Goal: Task Accomplishment & Management: Use online tool/utility

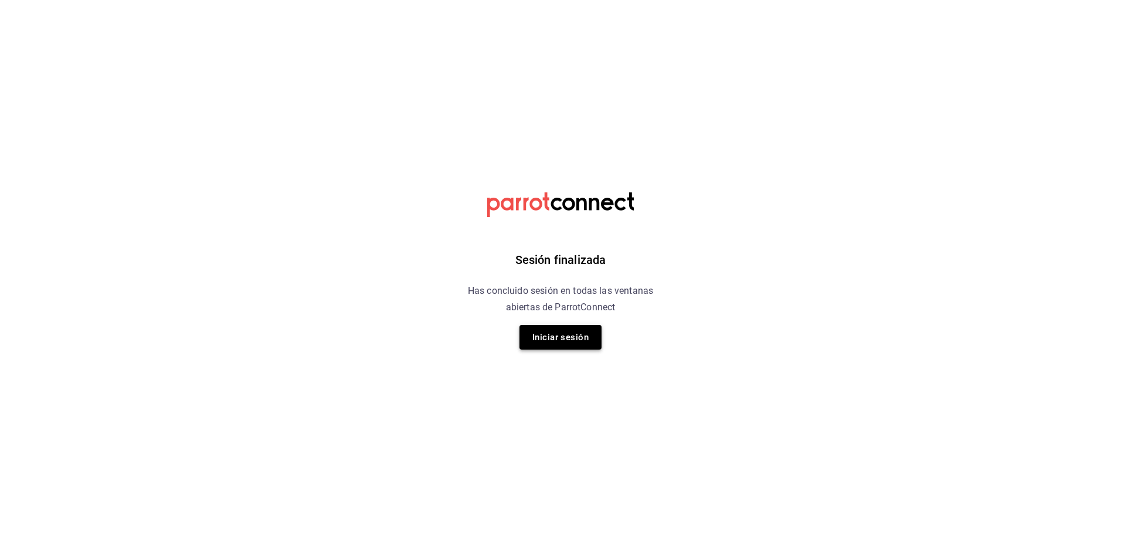
click at [582, 336] on button "Iniciar sesión" at bounding box center [560, 337] width 82 height 25
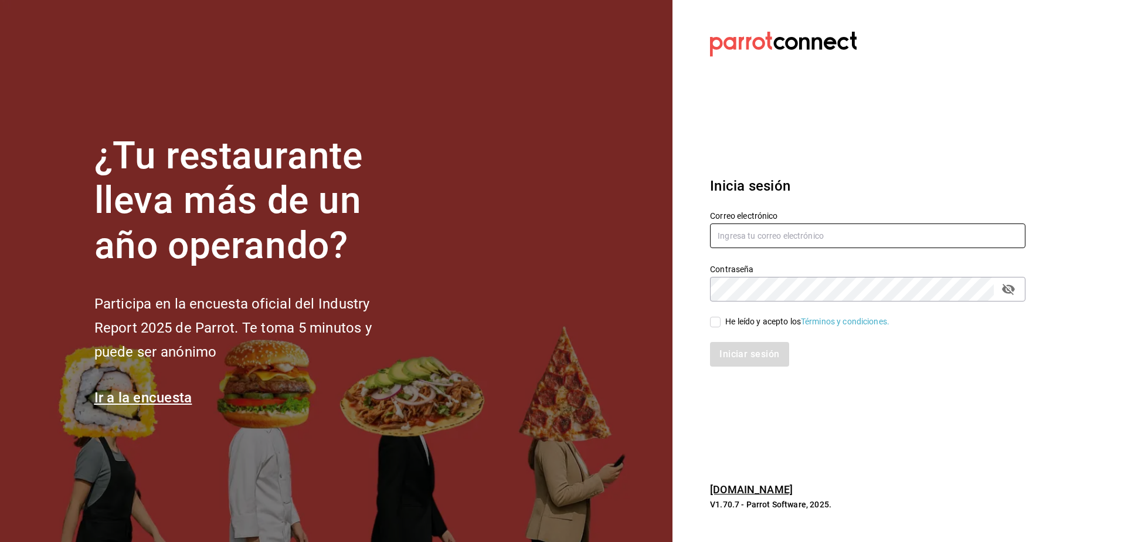
type input "facturacion@cocina82.com"
click at [718, 322] on input "He leído y acepto los Términos y condiciones." at bounding box center [715, 322] width 11 height 11
checkbox input "true"
click at [745, 349] on button "Iniciar sesión" at bounding box center [750, 354] width 80 height 25
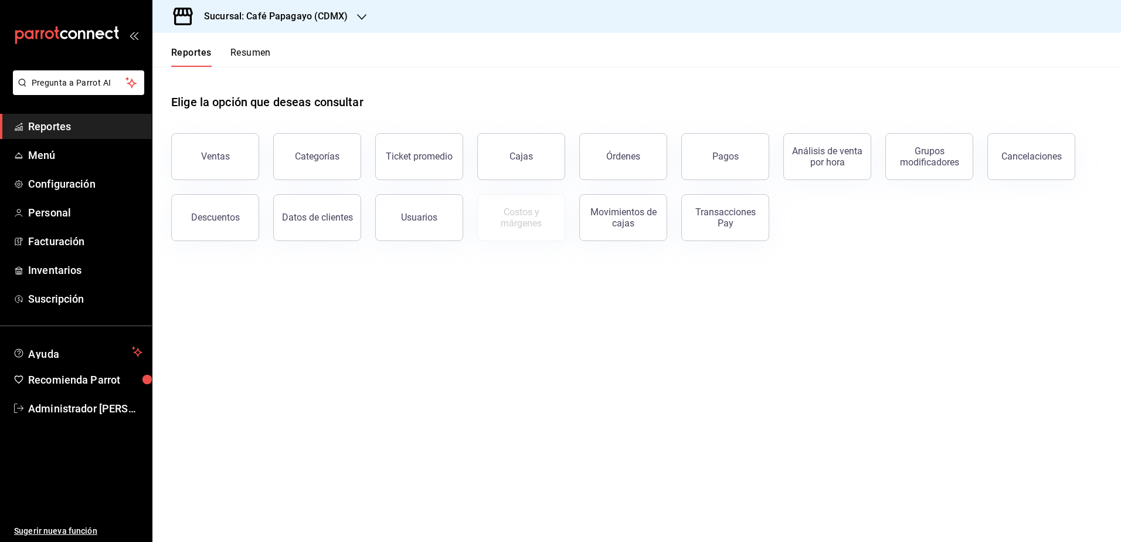
click at [223, 27] on div "Sucursal: Café Papagayo (CDMX)" at bounding box center [266, 16] width 209 height 33
click at [256, 66] on div "Ultramarinos (CDMX)" at bounding box center [240, 77] width 176 height 26
click at [726, 161] on div "Pagos" at bounding box center [725, 156] width 26 height 11
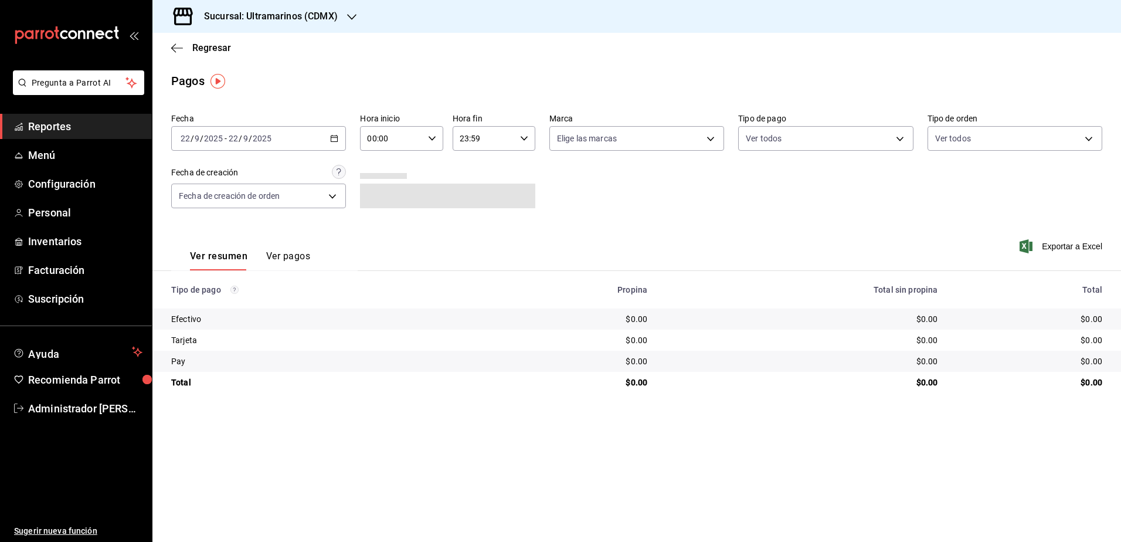
click at [272, 144] on div "[DATE] [DATE] - [DATE] [DATE]" at bounding box center [258, 138] width 175 height 25
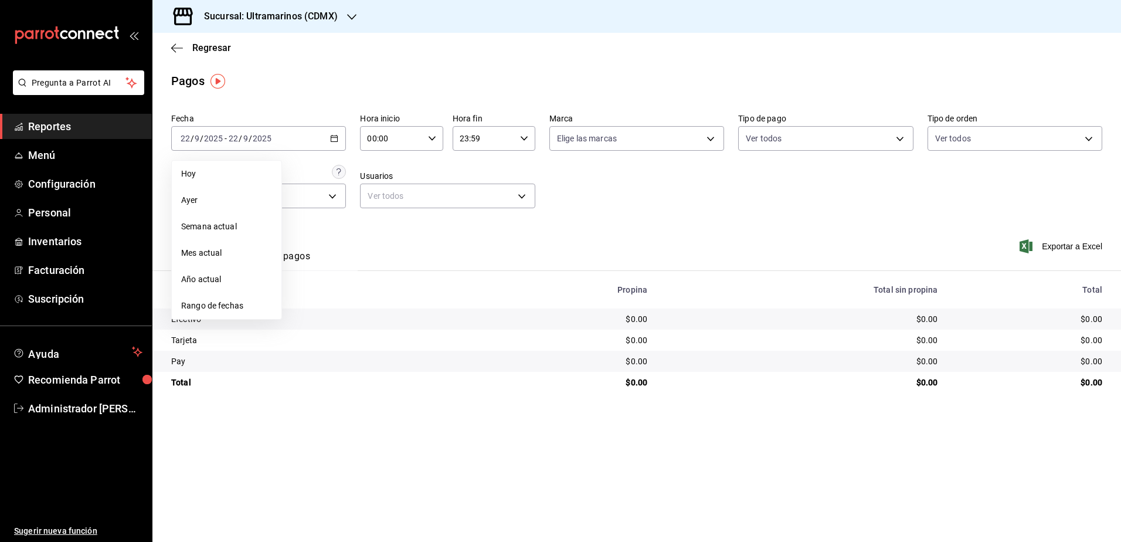
click at [207, 300] on span "Rango de fechas" at bounding box center [226, 306] width 91 height 12
click at [302, 270] on abbr "15" at bounding box center [306, 268] width 8 height 8
click at [428, 259] on button "21" at bounding box center [431, 267] width 21 height 21
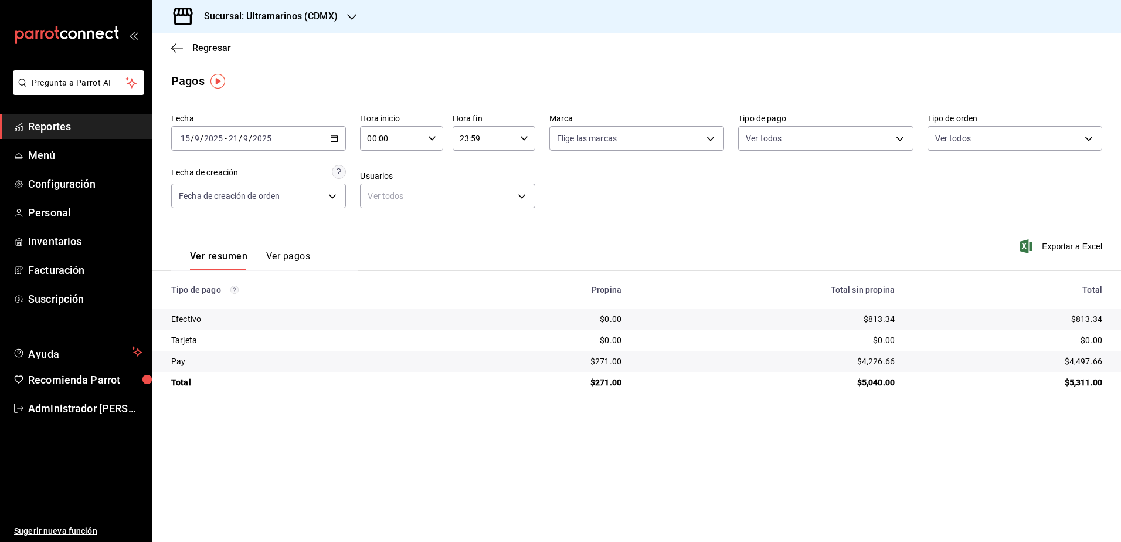
click at [295, 132] on div "[DATE] [DATE] - [DATE] [DATE]" at bounding box center [258, 138] width 175 height 25
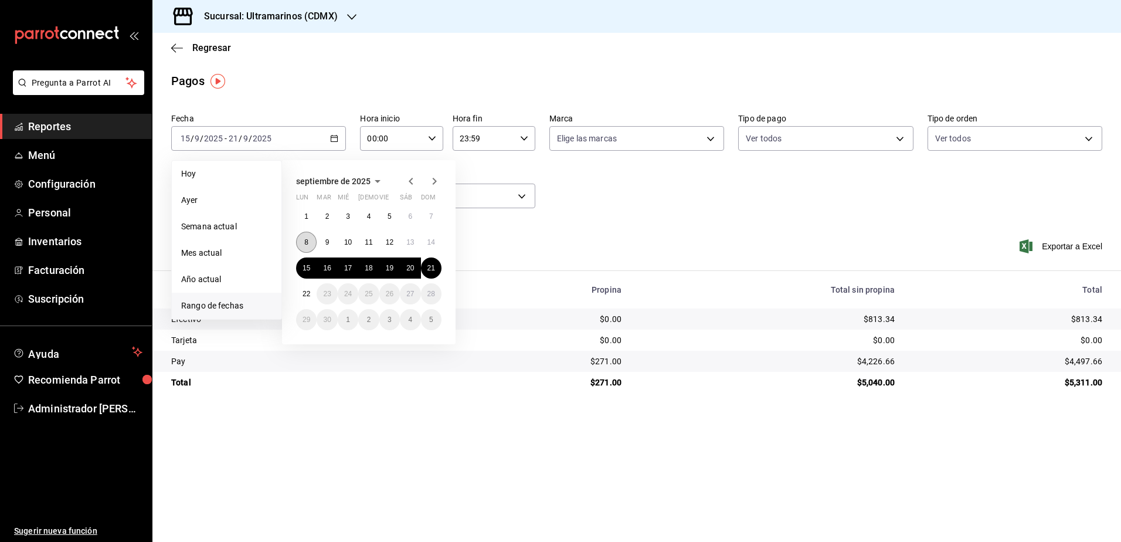
click at [309, 244] on button "8" at bounding box center [306, 242] width 21 height 21
click at [430, 243] on abbr "14" at bounding box center [431, 242] width 8 height 8
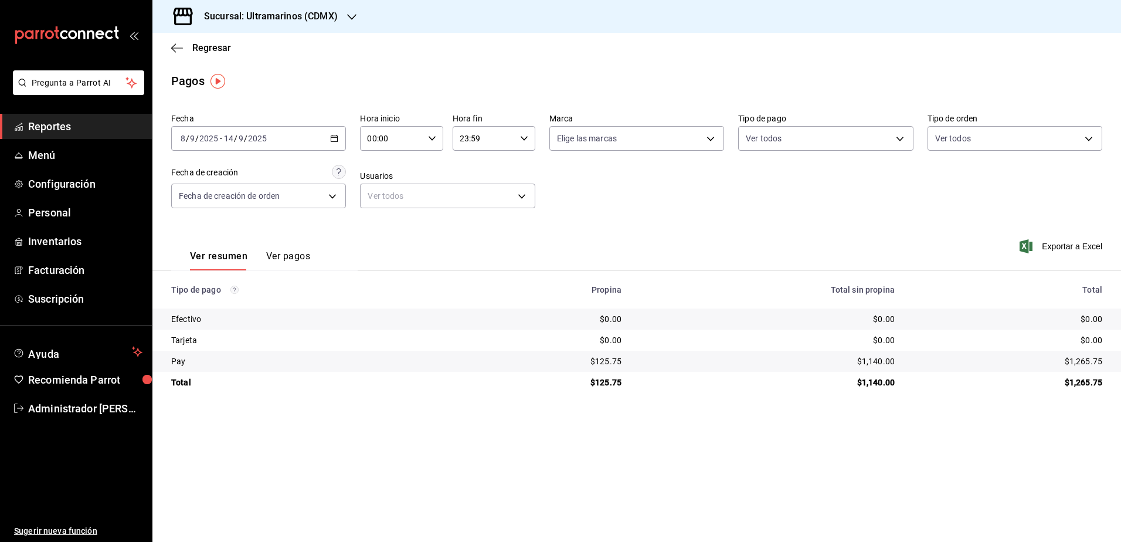
click at [287, 8] on div "Sucursal: Ultramarinos (CDMX)" at bounding box center [261, 16] width 199 height 33
click at [226, 46] on span "Café Papagayo (CDMX)" at bounding box center [206, 51] width 89 height 12
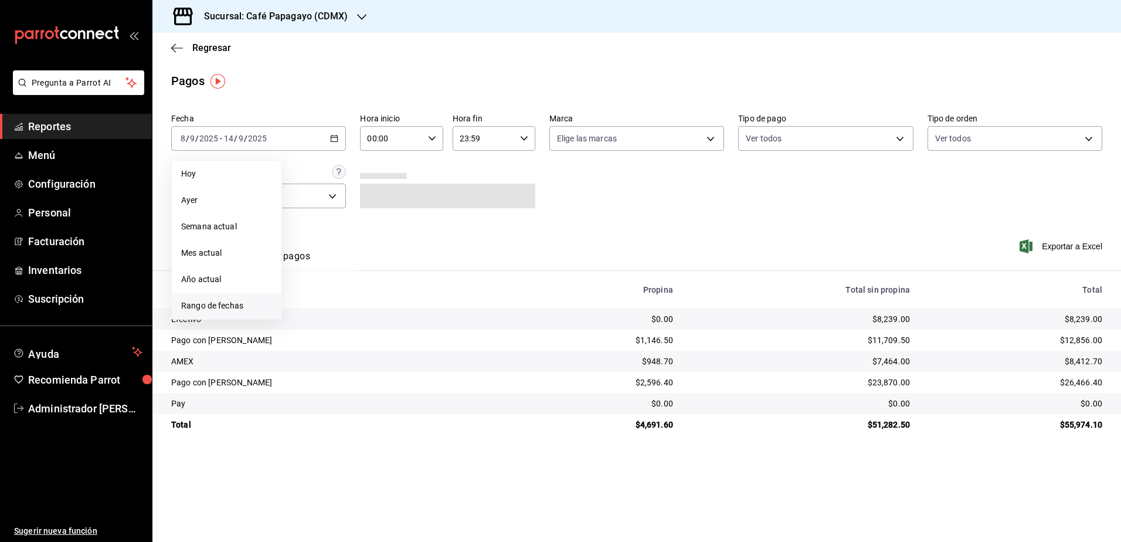
click at [235, 295] on li "Rango de fechas" at bounding box center [227, 306] width 110 height 26
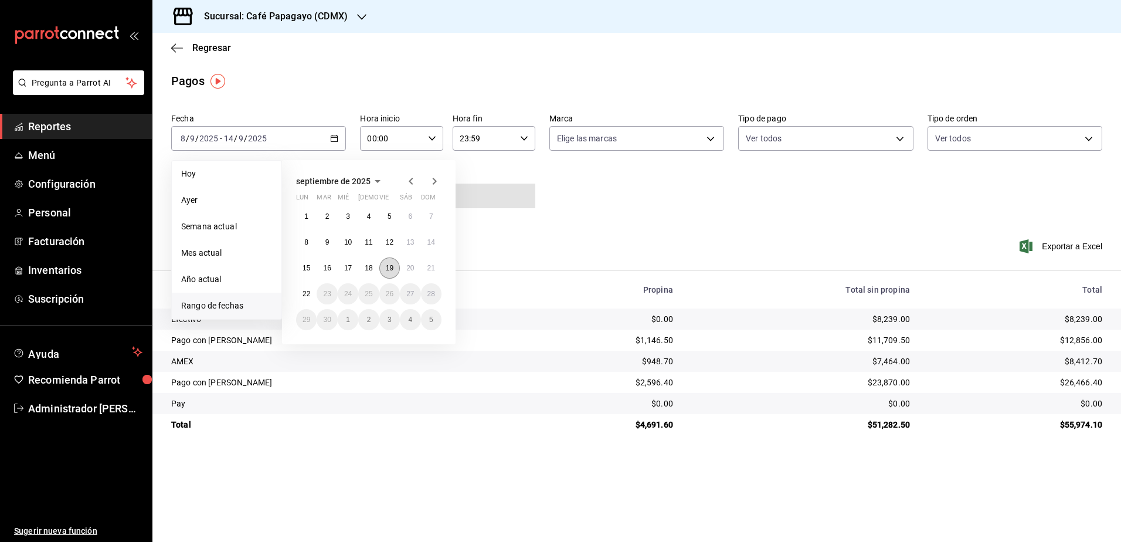
click at [390, 266] on abbr "19" at bounding box center [390, 268] width 8 height 8
click at [430, 267] on abbr "21" at bounding box center [431, 268] width 8 height 8
click at [389, 270] on abbr "19" at bounding box center [390, 268] width 8 height 8
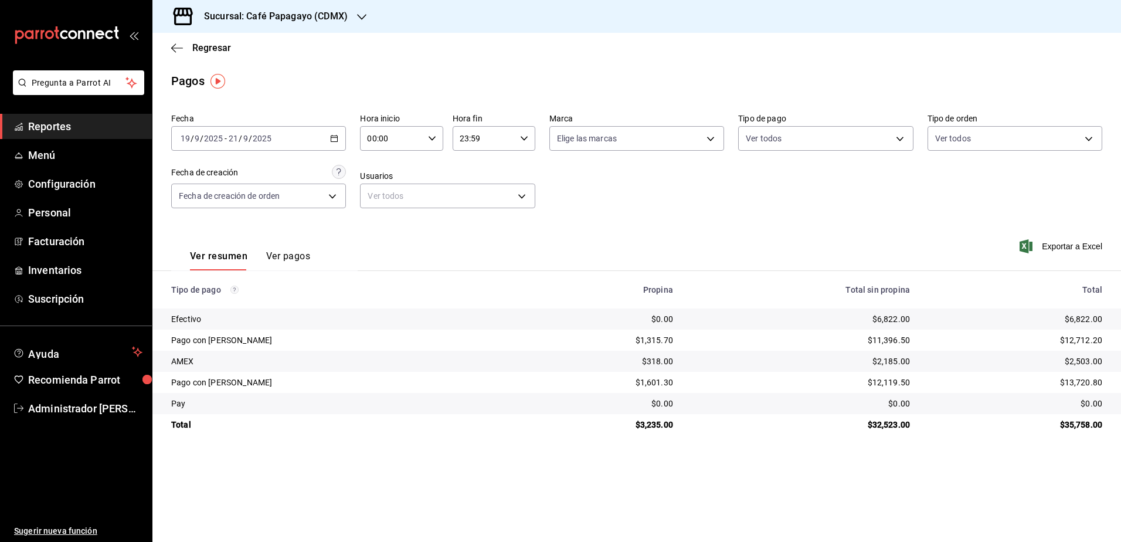
click at [277, 136] on div "[DATE] [DATE] - [DATE] [DATE]" at bounding box center [258, 138] width 175 height 25
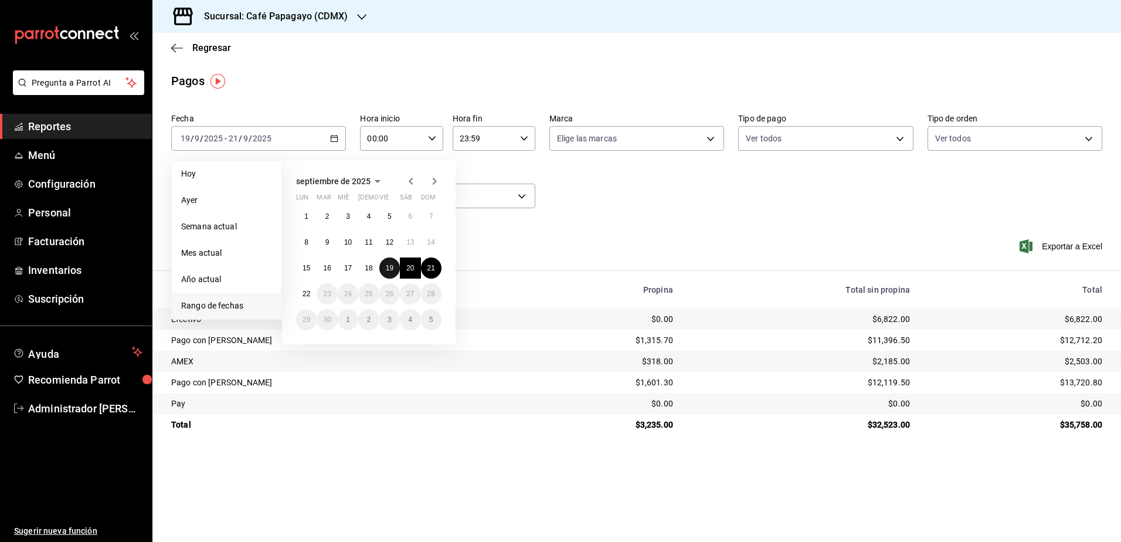
click at [395, 274] on button "19" at bounding box center [389, 267] width 21 height 21
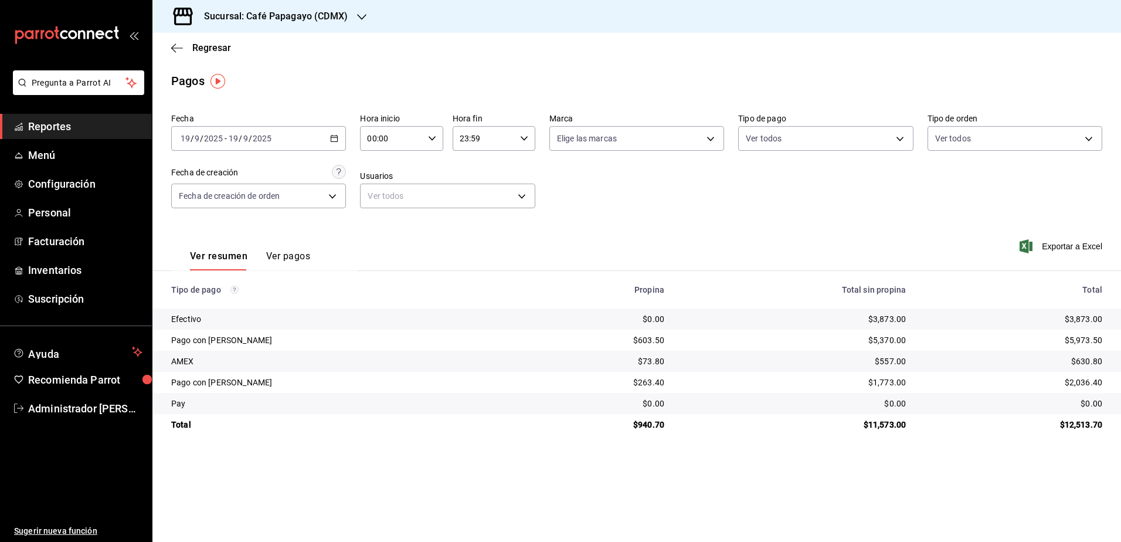
click at [314, 131] on div "[DATE] [DATE] - [DATE] [DATE]" at bounding box center [258, 138] width 175 height 25
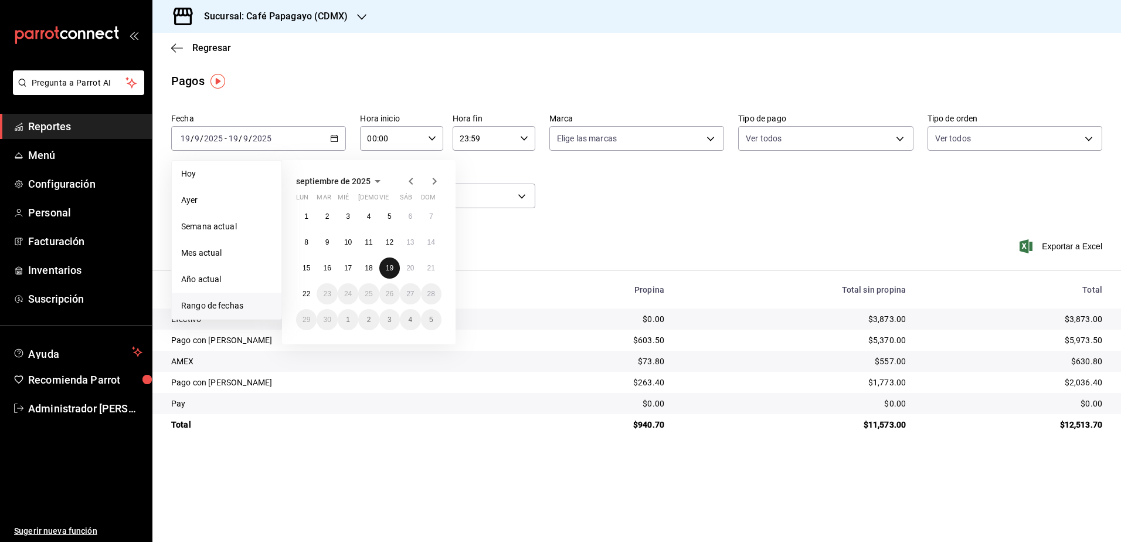
click at [386, 267] on abbr "19" at bounding box center [390, 268] width 8 height 8
click at [429, 271] on abbr "21" at bounding box center [431, 268] width 8 height 8
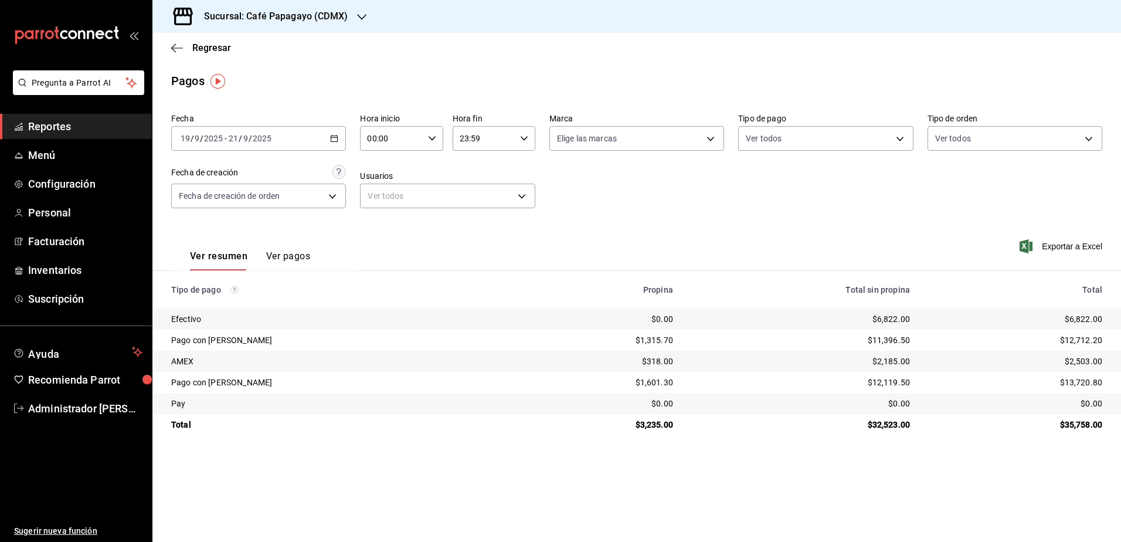
click at [305, 148] on div "[DATE] [DATE] - [DATE] [DATE]" at bounding box center [258, 138] width 175 height 25
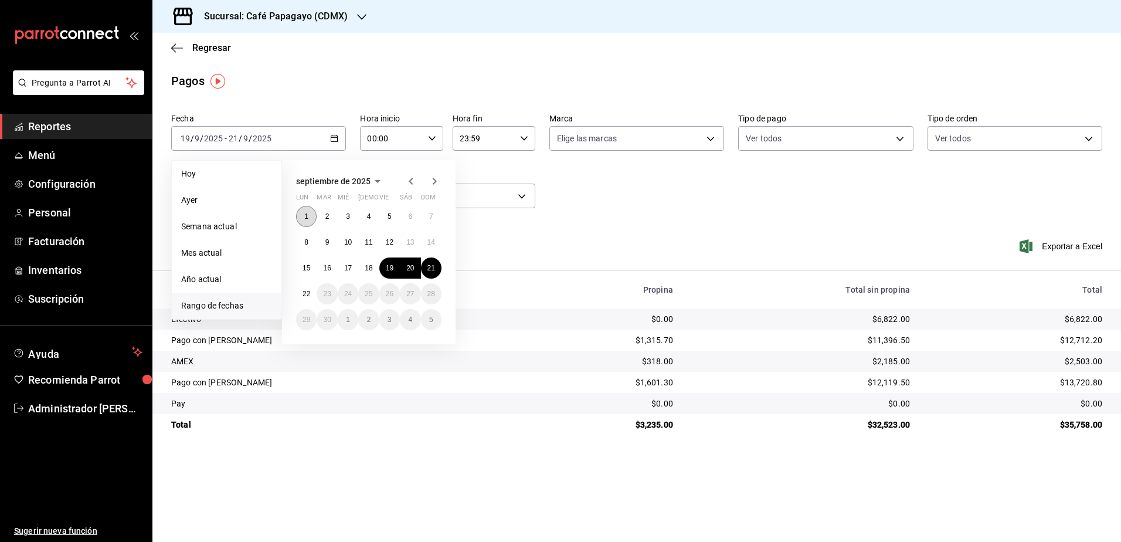
click at [311, 219] on button "1" at bounding box center [306, 216] width 21 height 21
click at [439, 270] on button "21" at bounding box center [431, 267] width 21 height 21
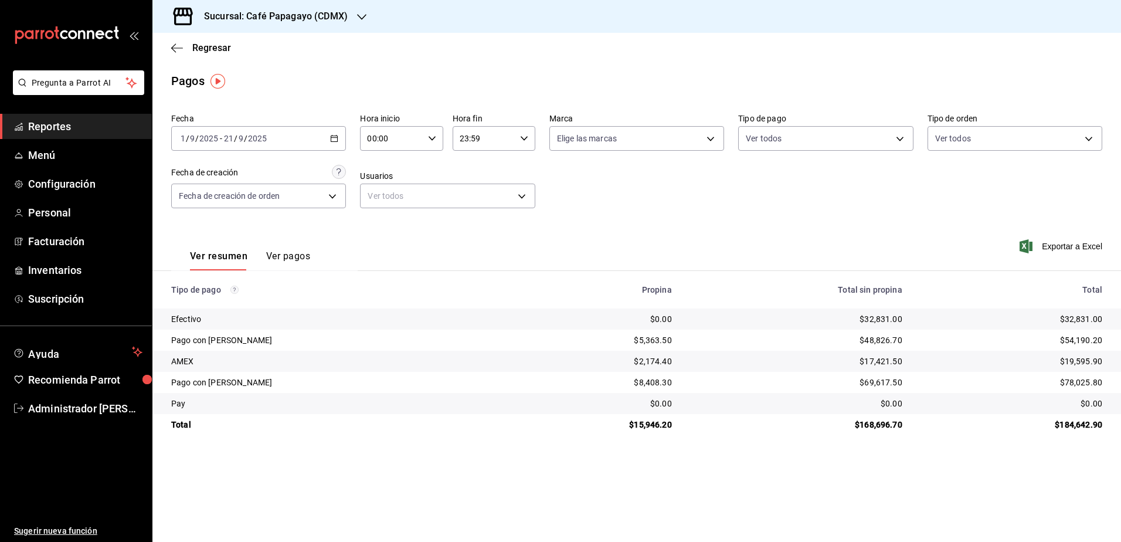
click at [261, 541] on html "Pregunta a Parrot AI Reportes Menú Configuración Personal Facturación Inventari…" at bounding box center [560, 271] width 1121 height 542
